Goal: Register for event/course

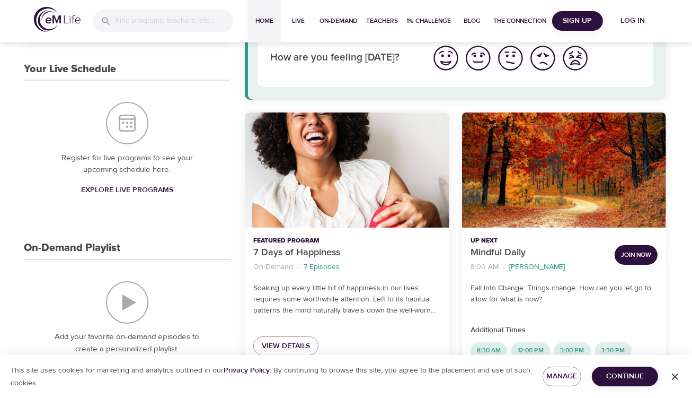
scroll to position [106, 0]
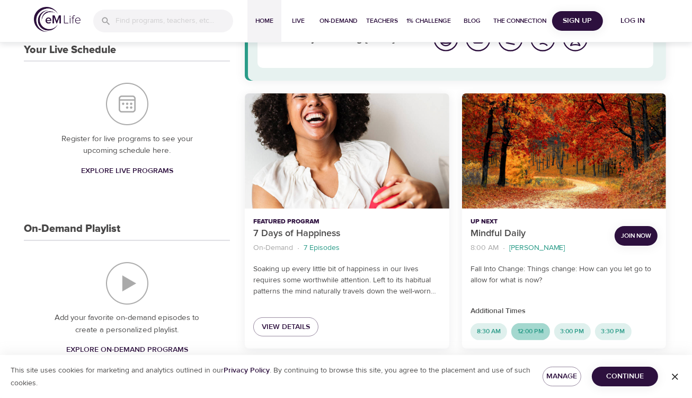
click at [538, 333] on span "12:00 PM" at bounding box center [531, 331] width 39 height 9
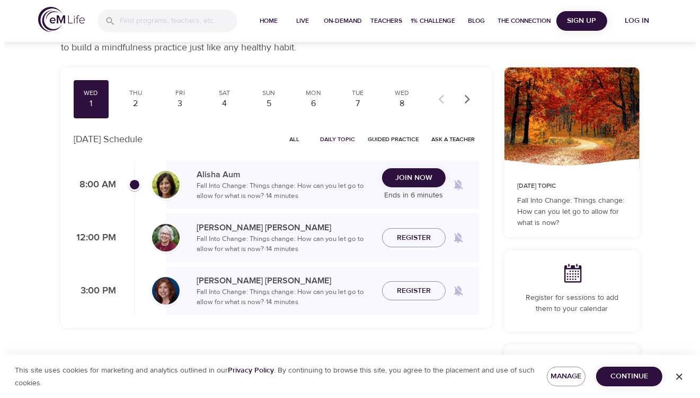
scroll to position [106, 0]
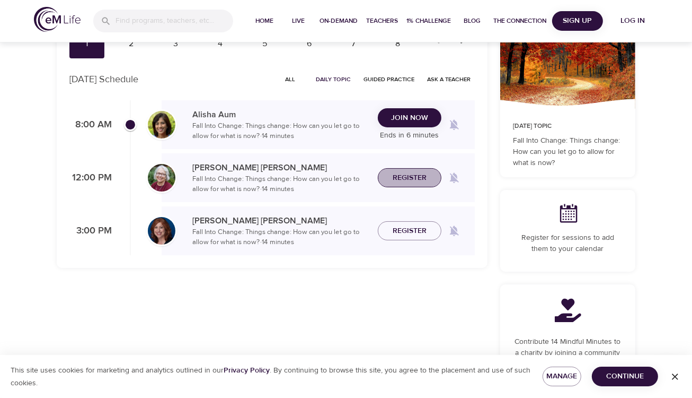
click at [409, 176] on span "Register" at bounding box center [410, 177] width 34 height 13
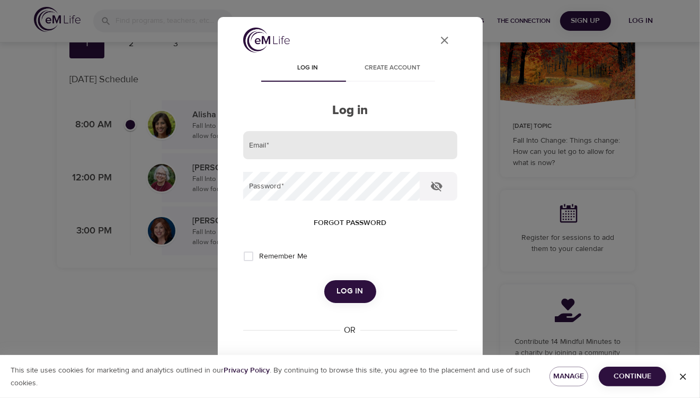
click at [295, 148] on input "email" at bounding box center [350, 145] width 214 height 29
type input "[PERSON_NAME][EMAIL_ADDRESS][DOMAIN_NAME]"
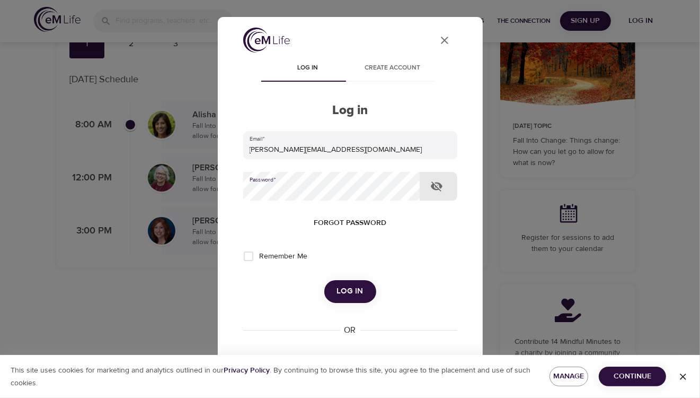
click at [324, 280] on button "Log in" at bounding box center [350, 291] width 52 height 22
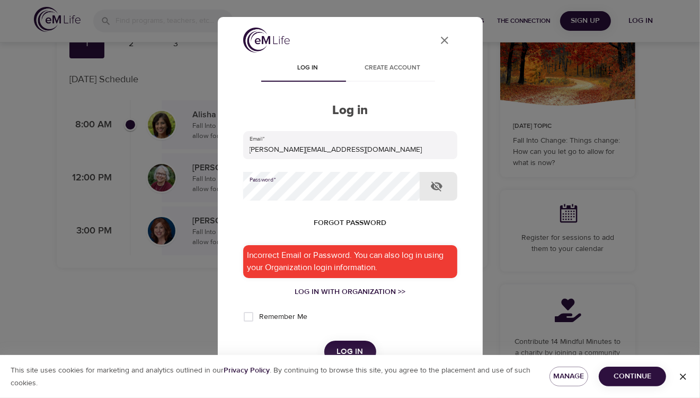
click at [437, 182] on icon "button" at bounding box center [437, 186] width 13 height 13
click at [433, 192] on icon "button" at bounding box center [437, 186] width 13 height 13
click at [390, 263] on div "Incorrect Email or Password. You can also log in using your Organization login …" at bounding box center [350, 261] width 214 height 33
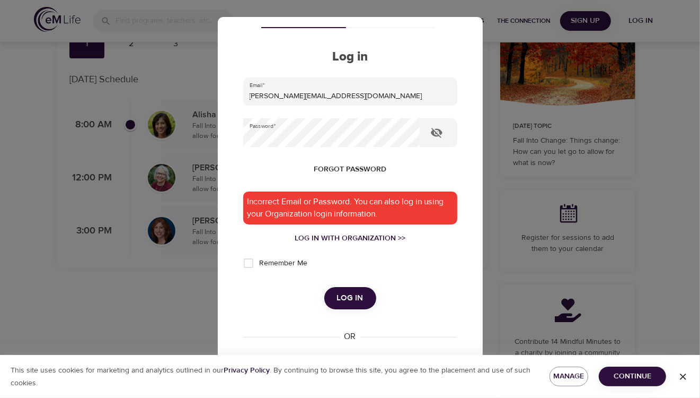
scroll to position [159, 0]
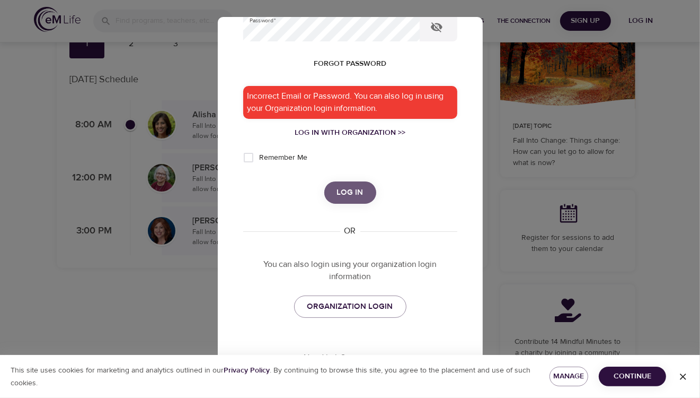
click at [355, 197] on span "Log in" at bounding box center [350, 193] width 27 height 14
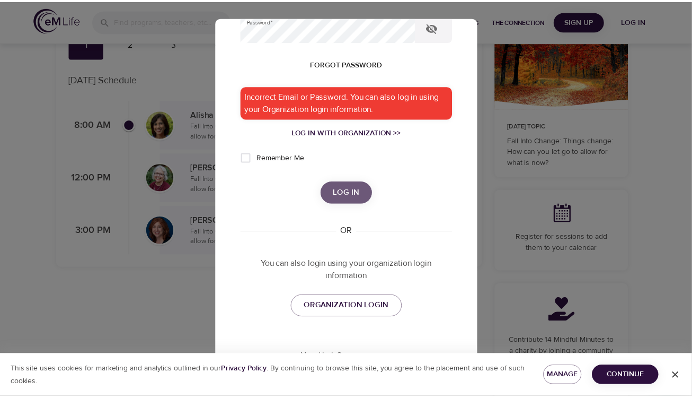
scroll to position [115, 0]
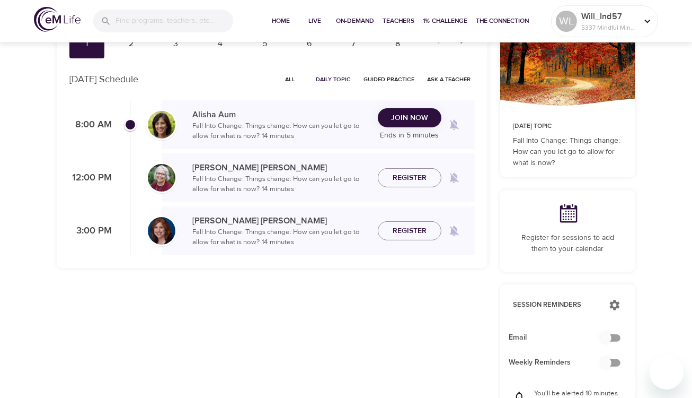
checkbox input "true"
click at [421, 179] on span "Register" at bounding box center [410, 177] width 34 height 13
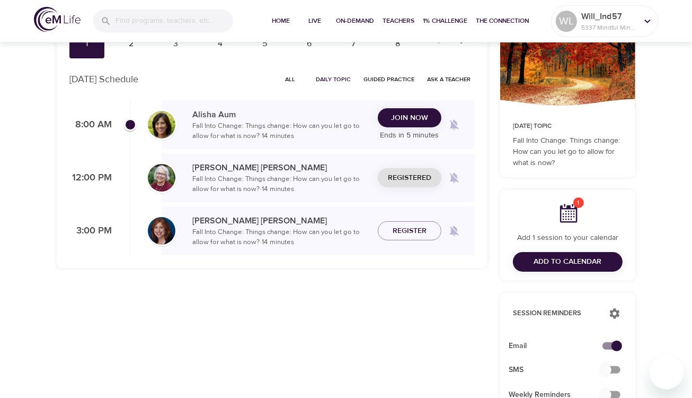
click at [583, 260] on span "Add to Calendar" at bounding box center [568, 261] width 68 height 13
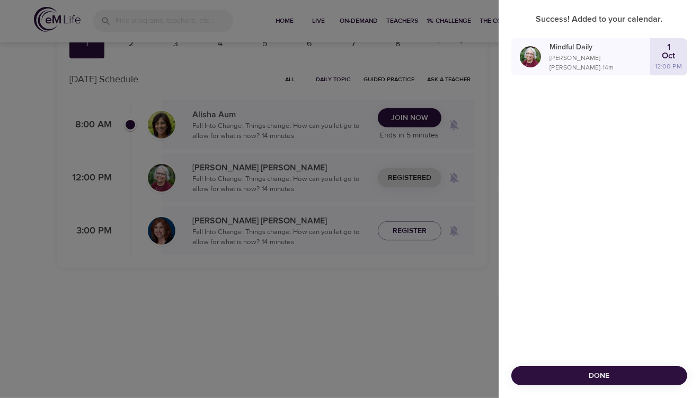
click at [650, 379] on span "Done" at bounding box center [599, 375] width 159 height 13
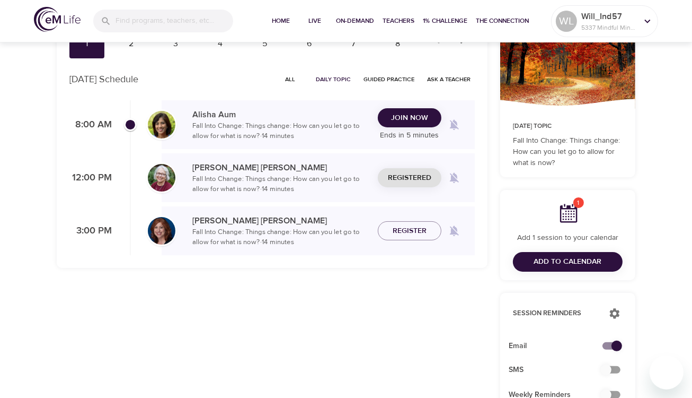
scroll to position [0, 0]
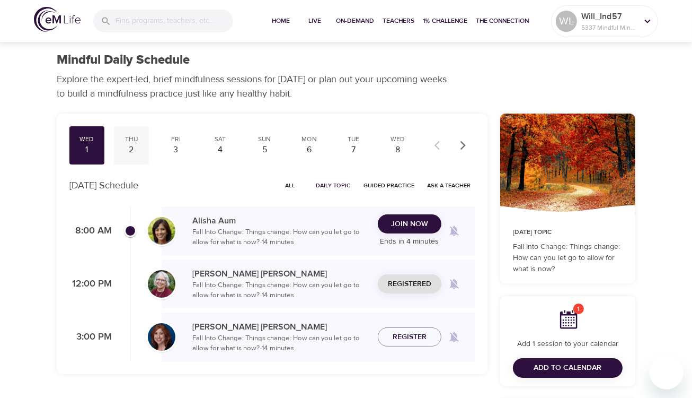
click at [131, 142] on div "Thu" at bounding box center [131, 139] width 27 height 9
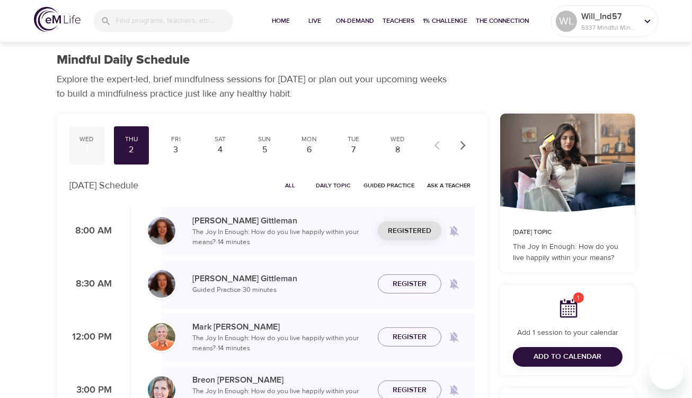
click at [89, 153] on div "1" at bounding box center [87, 150] width 27 height 12
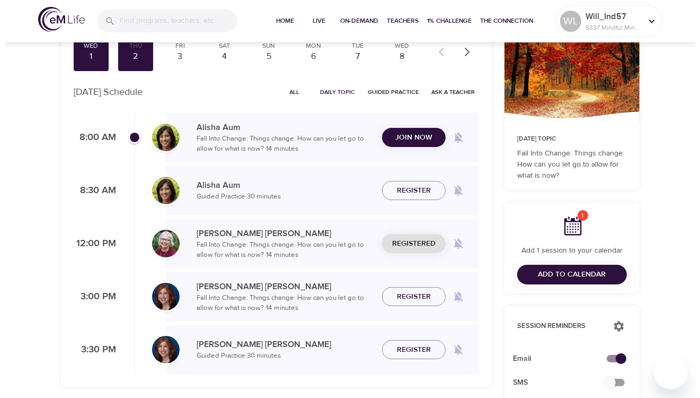
scroll to position [106, 0]
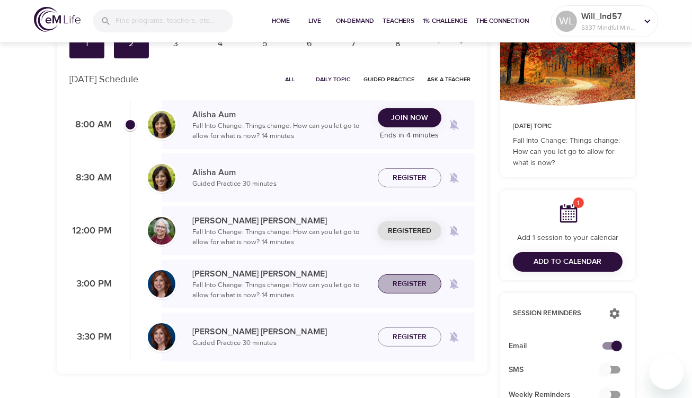
click at [408, 287] on span "Register" at bounding box center [410, 283] width 34 height 13
click at [595, 262] on span "Add to Calendar" at bounding box center [568, 261] width 68 height 13
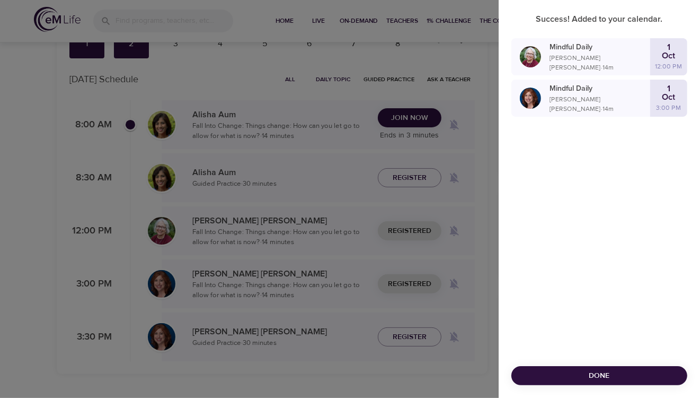
click at [636, 376] on span "Done" at bounding box center [599, 375] width 159 height 13
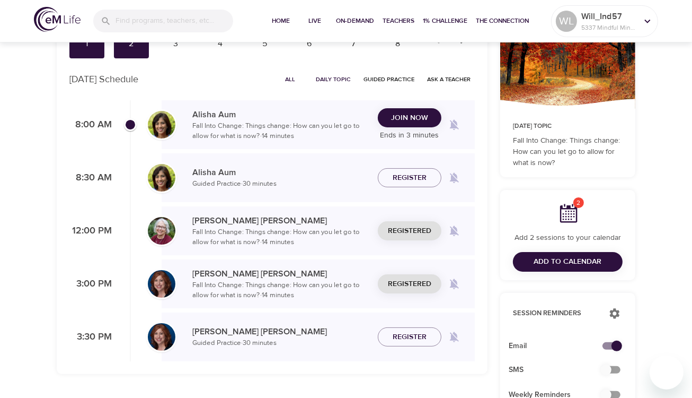
click at [568, 224] on div "2 Add 2 sessions to your calendar Add to Calendar" at bounding box center [567, 235] width 135 height 90
click at [578, 250] on div "2 Add 2 sessions to your calendar Add to Calendar" at bounding box center [567, 235] width 135 height 90
click at [580, 262] on span "Add to Calendar" at bounding box center [568, 261] width 68 height 13
